Goal: Understand process/instructions

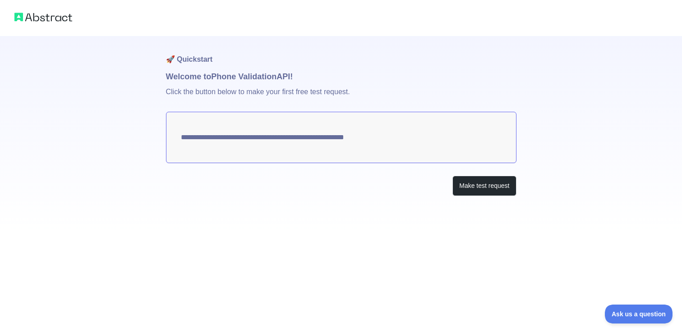
click at [376, 148] on textarea "**********" at bounding box center [341, 137] width 350 height 51
click at [483, 188] on button "Make test request" at bounding box center [484, 186] width 64 height 20
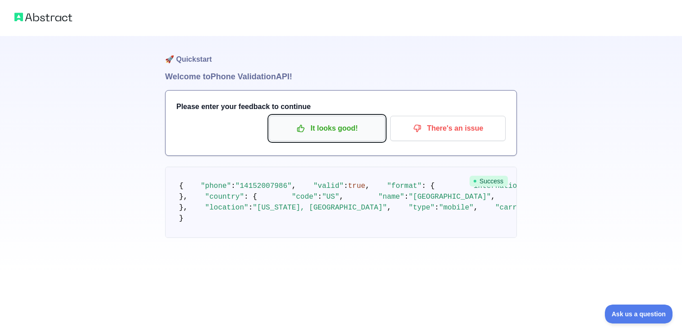
click at [336, 126] on p "It looks good!" at bounding box center [327, 128] width 102 height 15
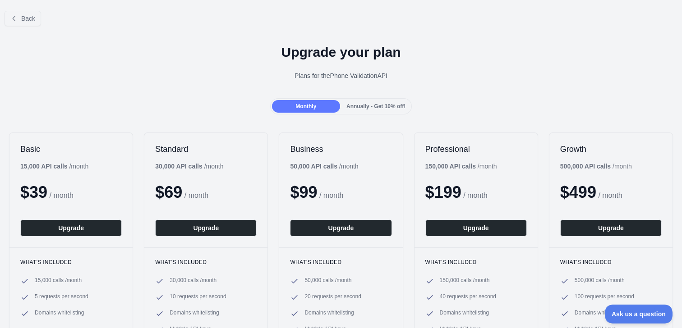
click at [26, 10] on div "Back" at bounding box center [341, 19] width 682 height 30
click at [25, 18] on span "Back" at bounding box center [28, 18] width 14 height 7
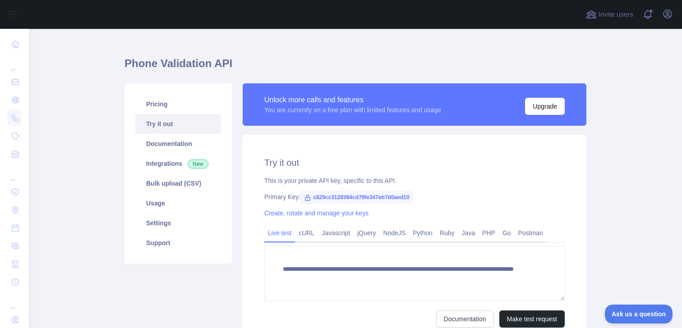
scroll to position [11, 0]
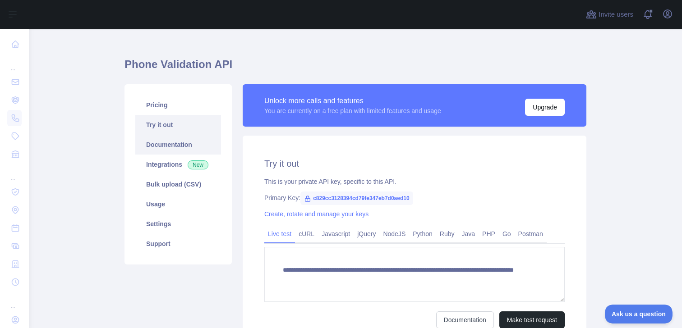
click at [183, 147] on link "Documentation" at bounding box center [178, 145] width 86 height 20
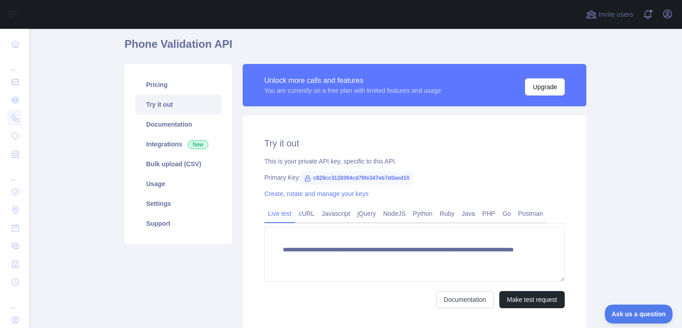
scroll to position [11, 0]
